Goal: Task Accomplishment & Management: Manage account settings

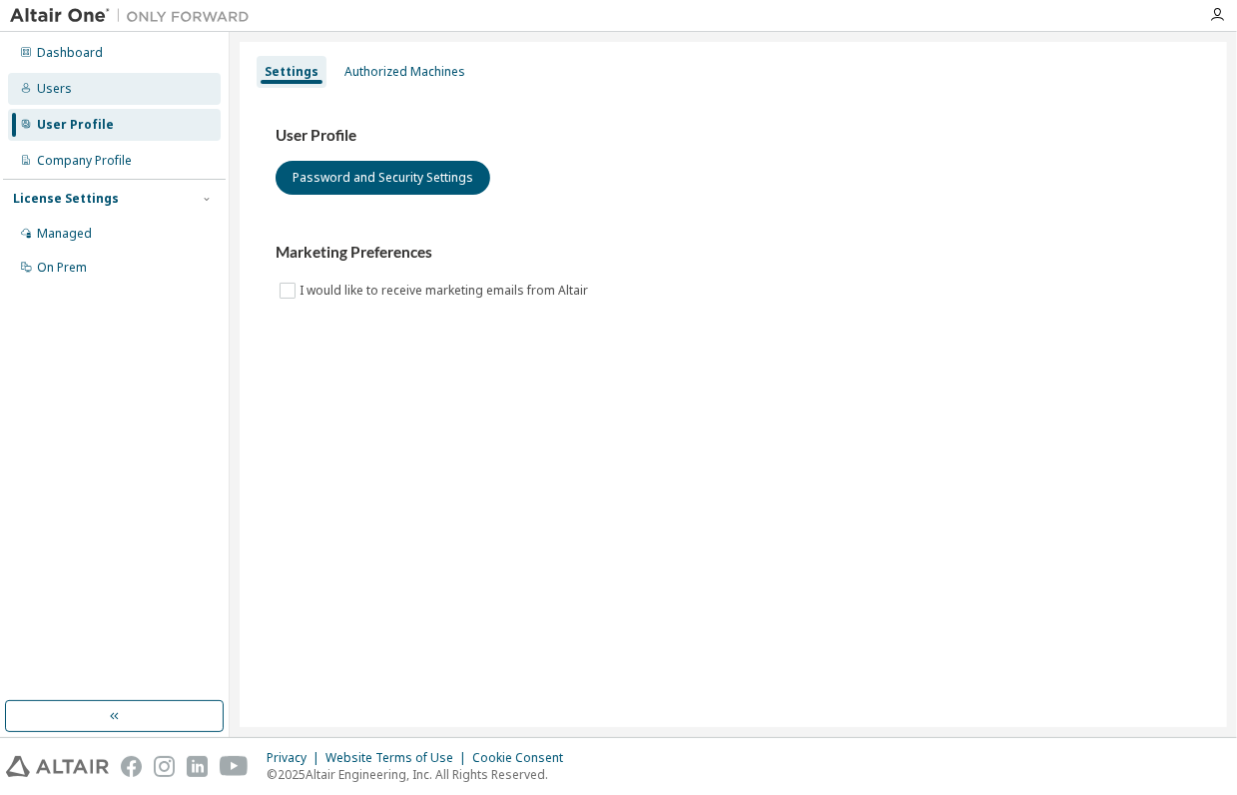
click at [53, 86] on div "Users" at bounding box center [54, 89] width 35 height 16
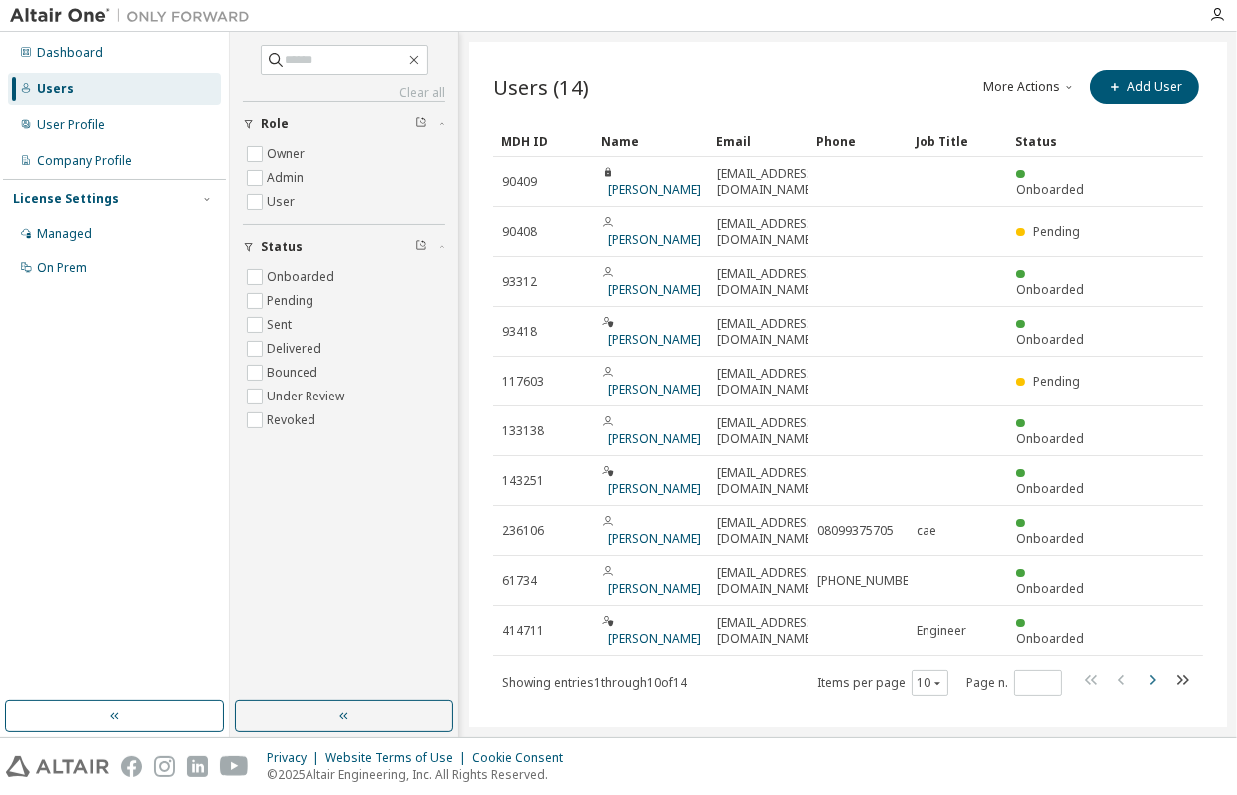
click at [1155, 668] on icon "button" at bounding box center [1152, 680] width 24 height 24
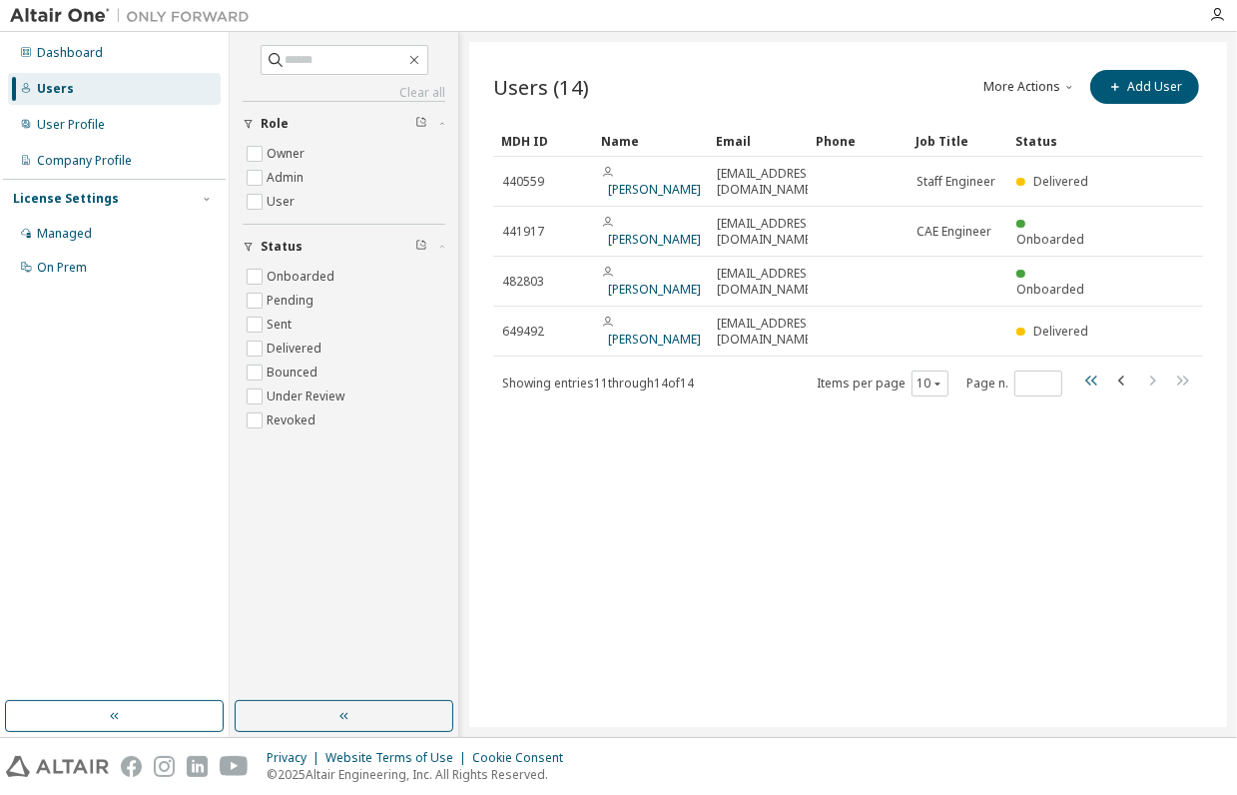
click at [1094, 369] on icon "button" at bounding box center [1092, 380] width 24 height 24
type input "*"
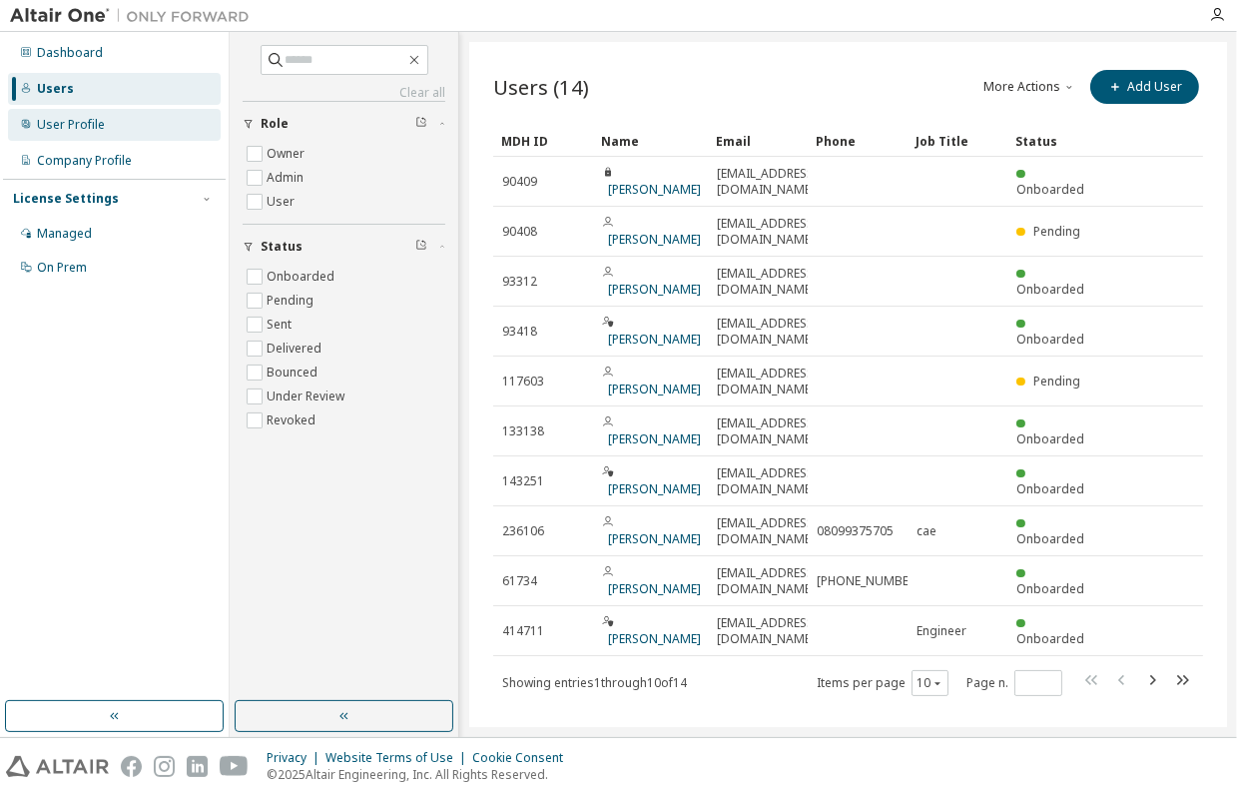
click at [70, 124] on div "User Profile" at bounding box center [71, 125] width 68 height 16
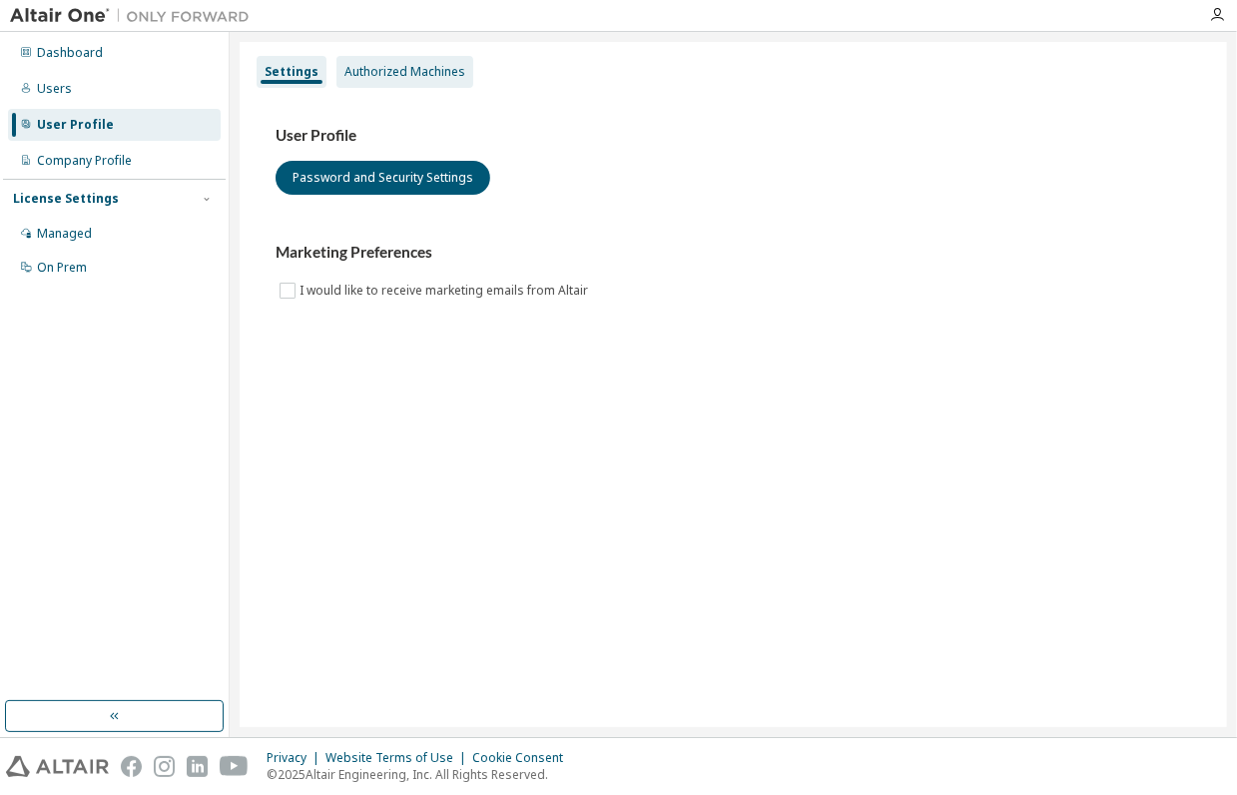
click at [414, 76] on div "Authorized Machines" at bounding box center [404, 72] width 121 height 16
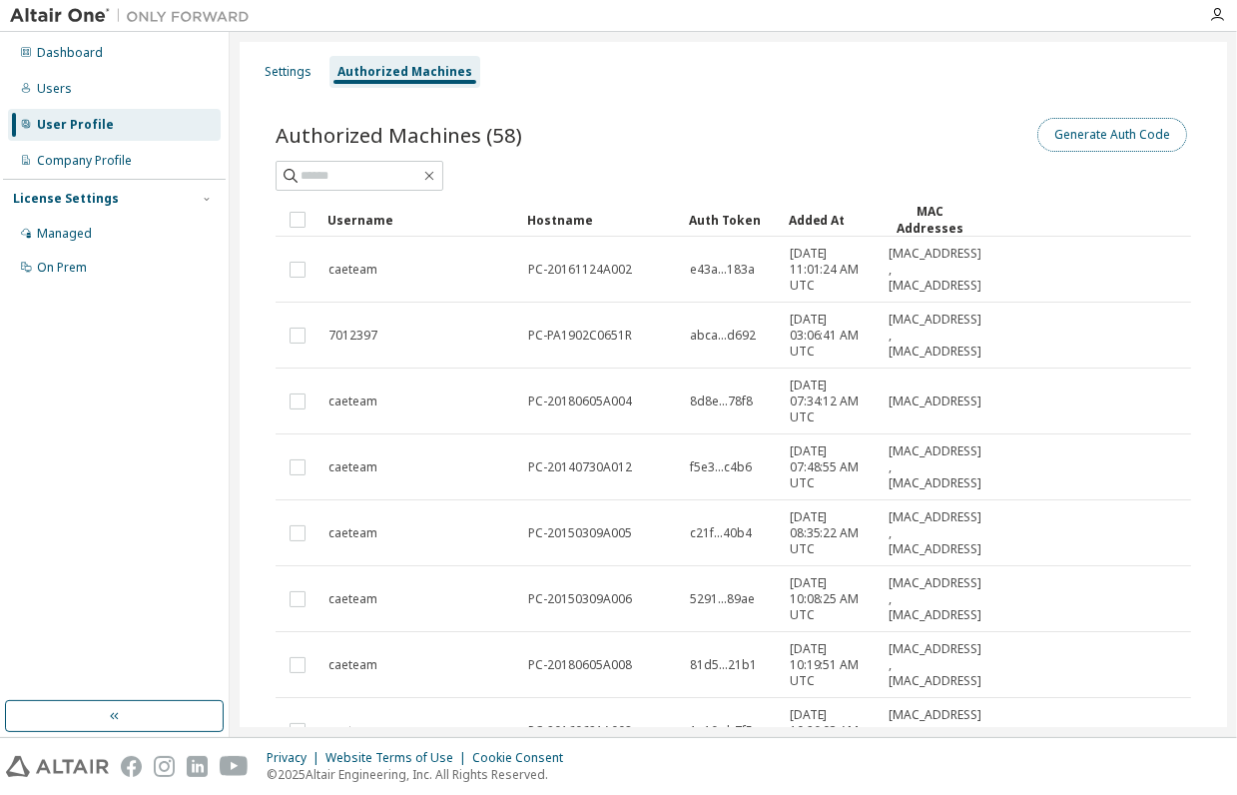
click at [1107, 135] on button "Generate Auth Code" at bounding box center [1112, 135] width 150 height 34
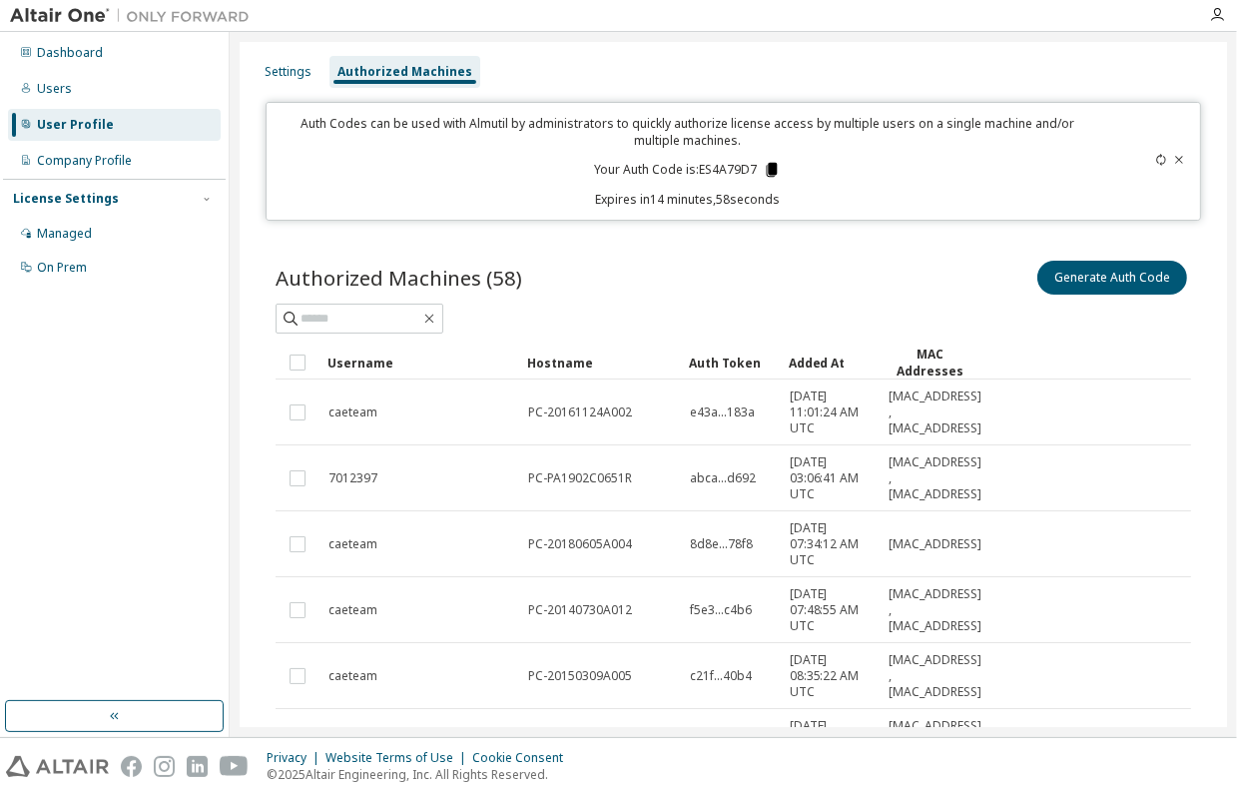
click at [767, 171] on icon at bounding box center [772, 170] width 11 height 14
